Goal: Information Seeking & Learning: Learn about a topic

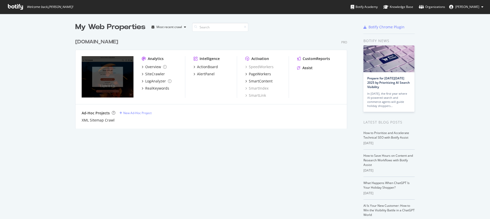
scroll to position [93, 272]
click at [154, 89] on div "RealKeywords" at bounding box center [157, 88] width 24 height 5
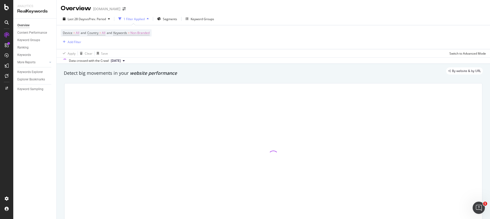
click at [32, 44] on div "Ranking" at bounding box center [36, 47] width 39 height 7
click at [34, 42] on div "Keyword Groups" at bounding box center [28, 40] width 23 height 5
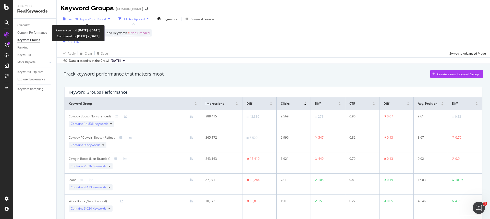
click at [109, 18] on icon "button" at bounding box center [109, 18] width 2 height 3
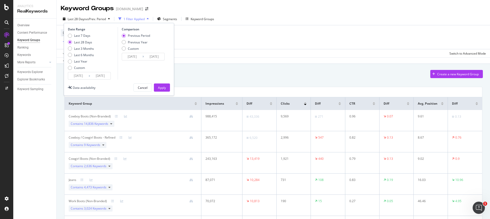
click at [97, 78] on input "[DATE]" at bounding box center [100, 75] width 20 height 7
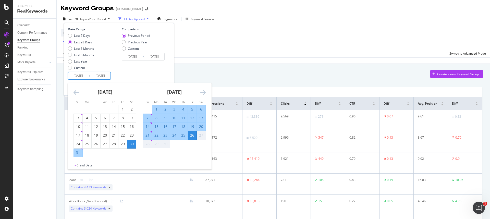
click at [69, 91] on div "[DATE] 1 2 3 4 5 6 7 8 9 10 11 12 13 14 15 16 17 18 19 20 21 22 23 24 25 26 27 …" at bounding box center [139, 123] width 143 height 80
click at [74, 92] on icon "Move backward to switch to the previous month." at bounding box center [76, 92] width 5 height 6
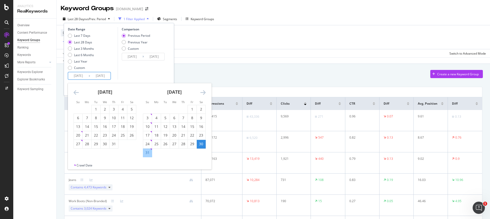
drag, startPoint x: 98, startPoint y: 107, endPoint x: 160, endPoint y: 98, distance: 63.2
click at [98, 107] on div "1" at bounding box center [96, 109] width 9 height 5
type input "[DATE]"
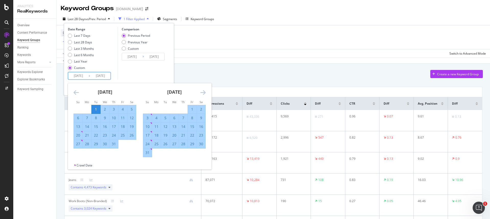
click at [201, 90] on icon "Move forward to switch to the next month." at bounding box center [202, 92] width 5 height 6
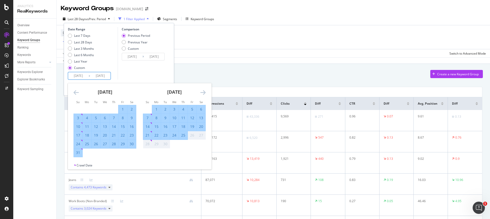
click at [183, 136] on div "25" at bounding box center [183, 135] width 9 height 5
type input "[DATE]"
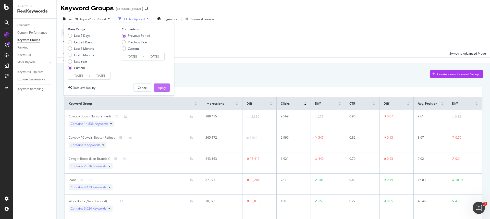
click at [166, 85] on button "Apply" at bounding box center [162, 87] width 16 height 8
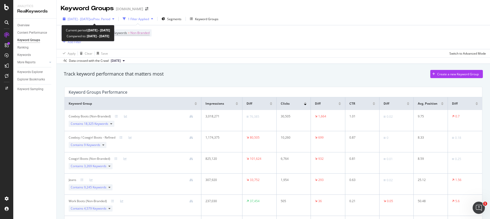
click at [110, 17] on span "vs Prev. Period" at bounding box center [100, 19] width 20 height 4
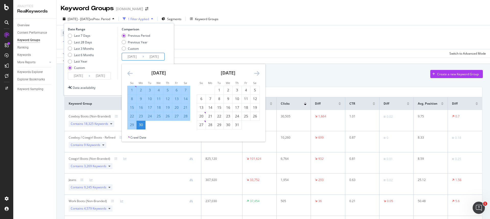
click at [155, 56] on input "[DATE]" at bounding box center [154, 56] width 20 height 7
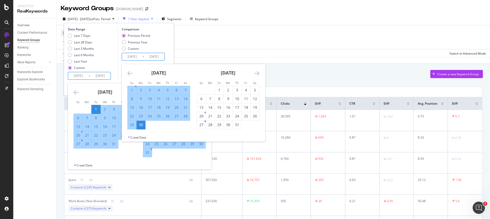
click at [101, 74] on input "[DATE]" at bounding box center [100, 75] width 20 height 7
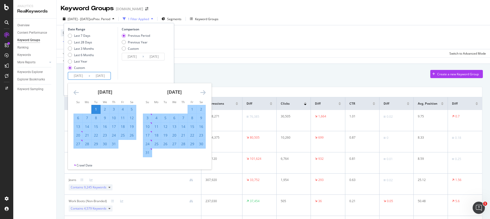
click at [198, 94] on div "[DATE]" at bounding box center [174, 94] width 63 height 22
click at [200, 94] on div "[DATE]" at bounding box center [174, 94] width 63 height 22
click at [201, 93] on icon "Move forward to switch to the next month." at bounding box center [202, 92] width 5 height 6
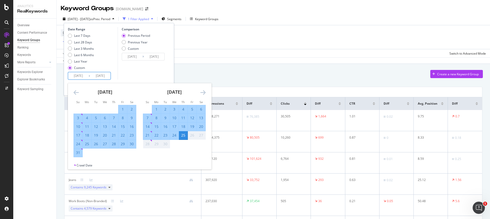
click at [270, 63] on div "Data crossed with the Crawl [DATE]" at bounding box center [274, 60] width 434 height 6
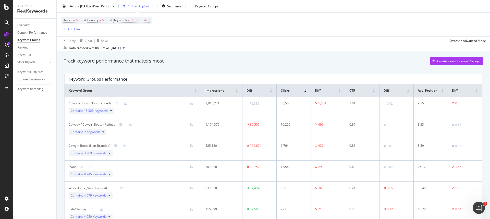
scroll to position [14, 0]
click at [227, 108] on td "3,018,271" at bounding box center [221, 107] width 41 height 21
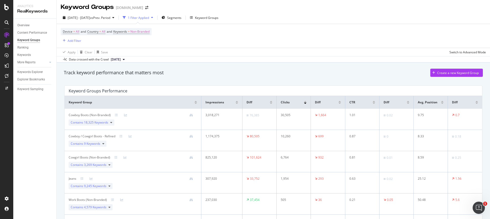
scroll to position [0, 0]
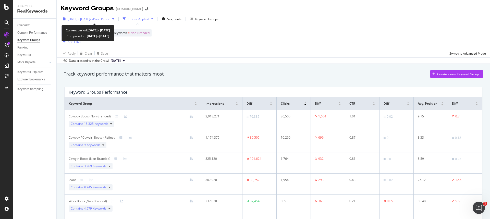
click at [110, 21] on span "vs Prev. Period" at bounding box center [100, 19] width 20 height 4
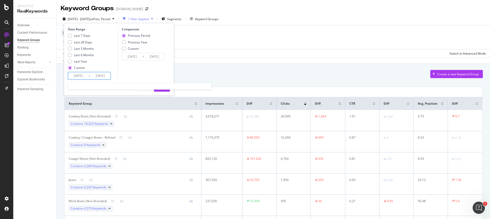
click at [93, 77] on input "[DATE]" at bounding box center [100, 75] width 20 height 7
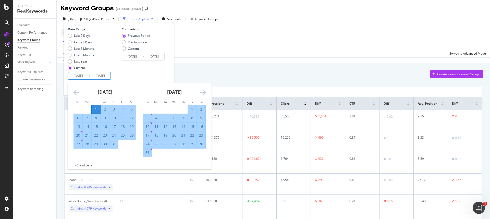
click at [204, 93] on icon "Move forward to switch to the next month." at bounding box center [202, 92] width 5 height 6
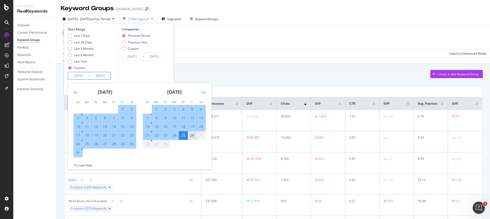
click at [194, 134] on div "26" at bounding box center [192, 135] width 9 height 5
type input "[DATE]"
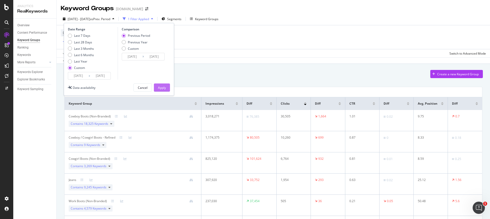
click at [163, 88] on div "Apply" at bounding box center [162, 88] width 8 height 4
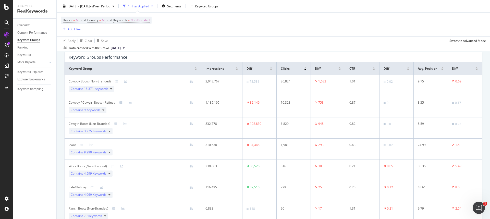
scroll to position [34, 0]
click at [276, 34] on div "Device = All and Country = All and Keywords = Non-Branded Add Filter" at bounding box center [273, 25] width 425 height 24
